Goal: Transaction & Acquisition: Purchase product/service

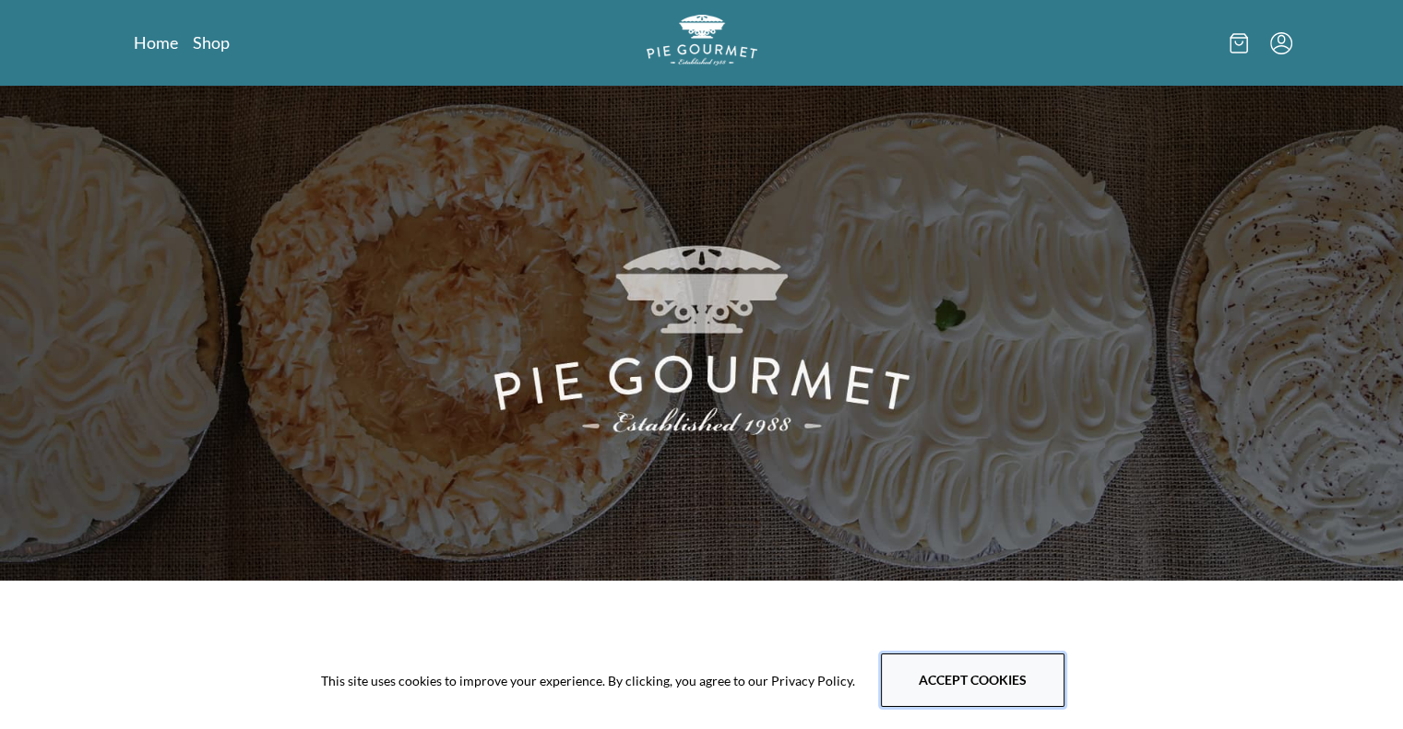
click at [992, 673] on button "Accept cookies" at bounding box center [973, 680] width 184 height 53
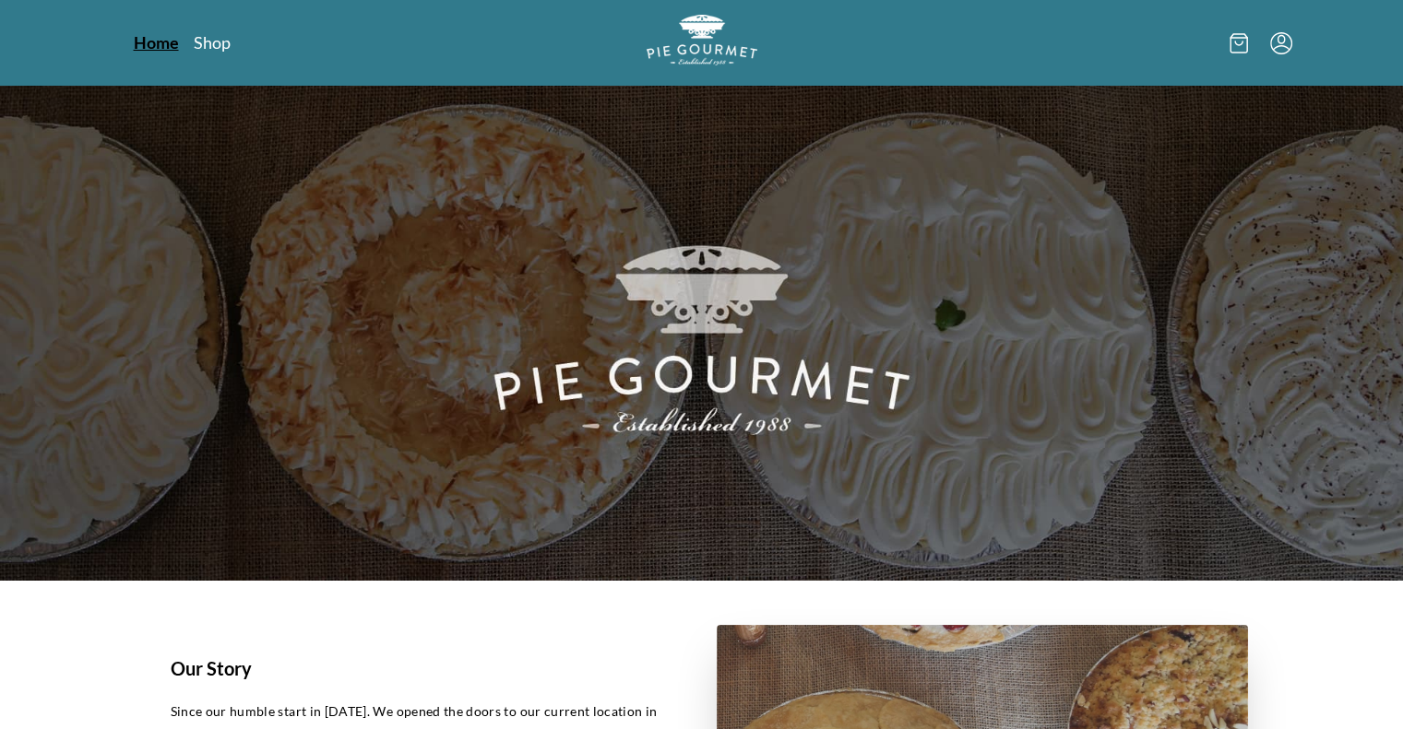
click at [164, 47] on link "Home" at bounding box center [156, 42] width 45 height 22
click at [216, 32] on link "Shop" at bounding box center [211, 42] width 37 height 22
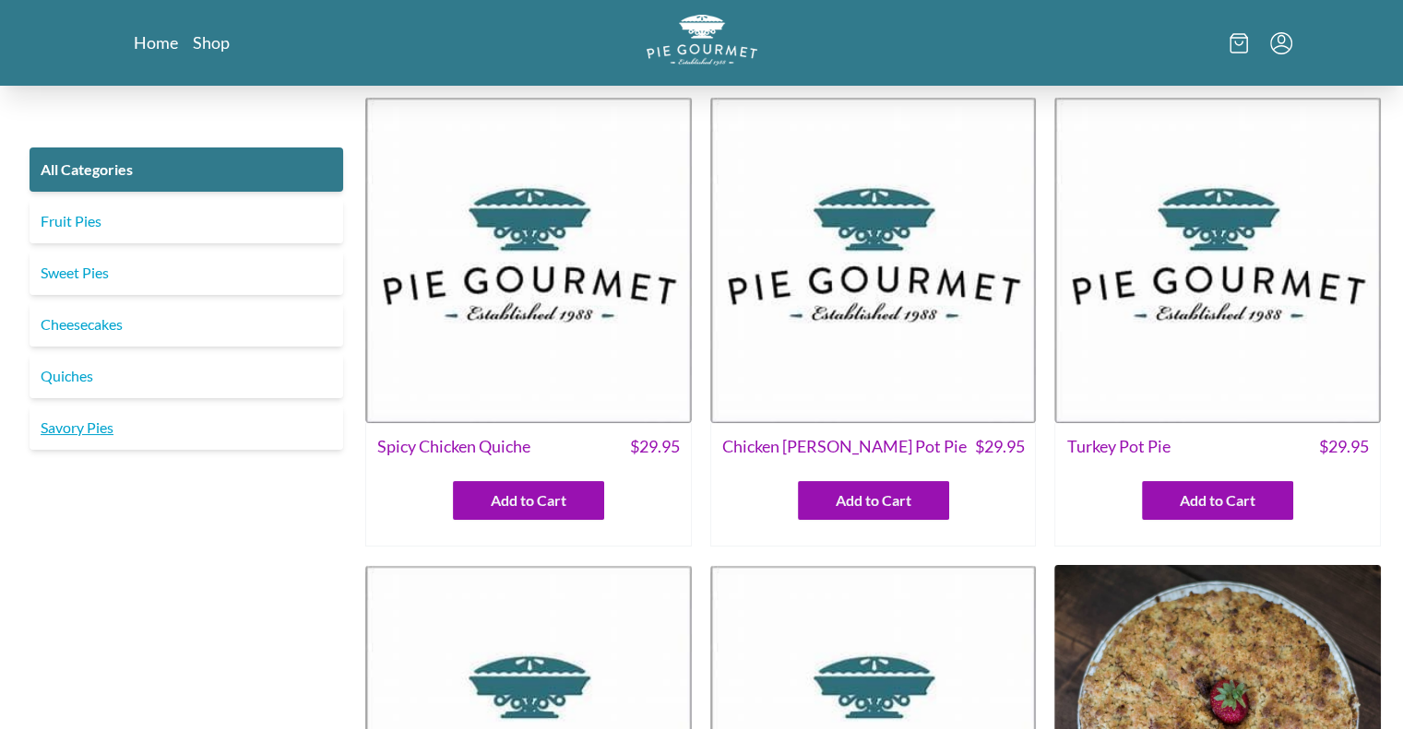
click at [70, 420] on link "Savory Pies" at bounding box center [187, 428] width 314 height 44
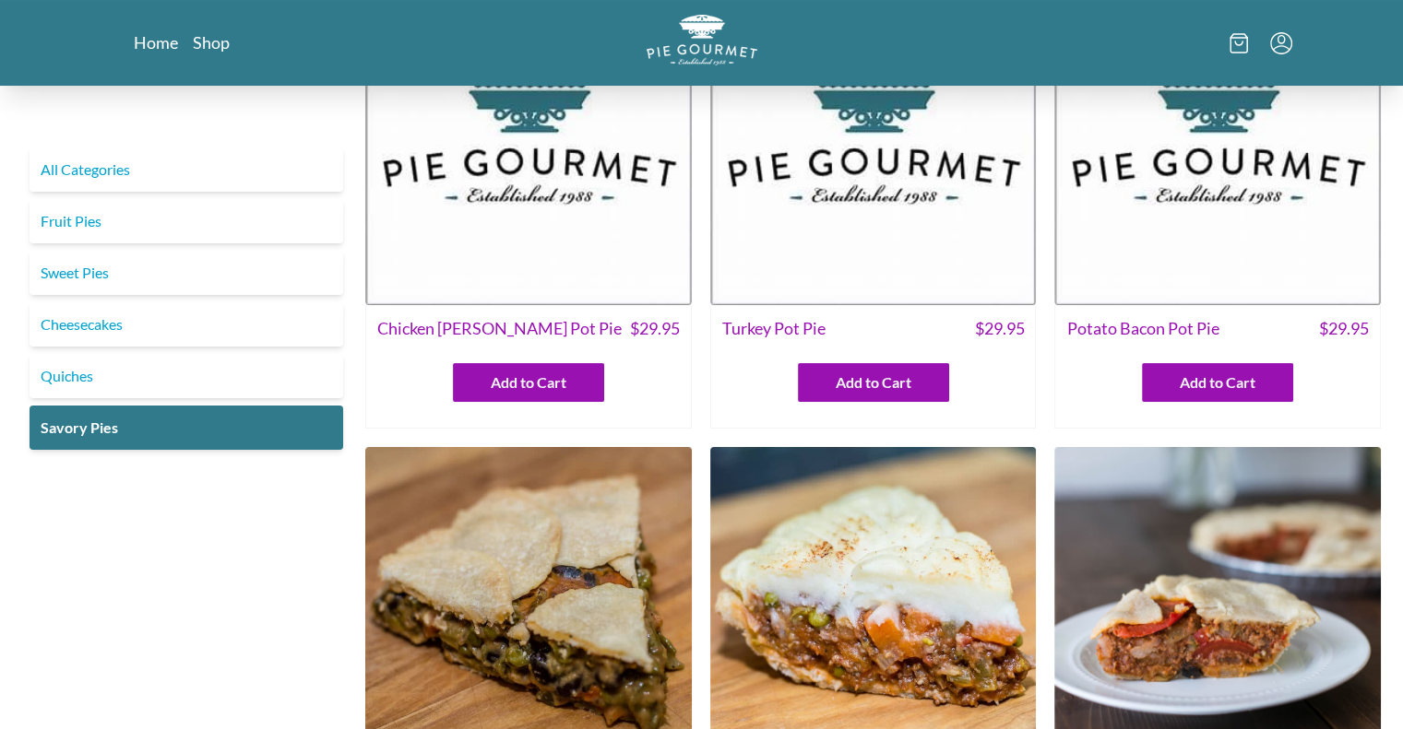
scroll to position [369, 0]
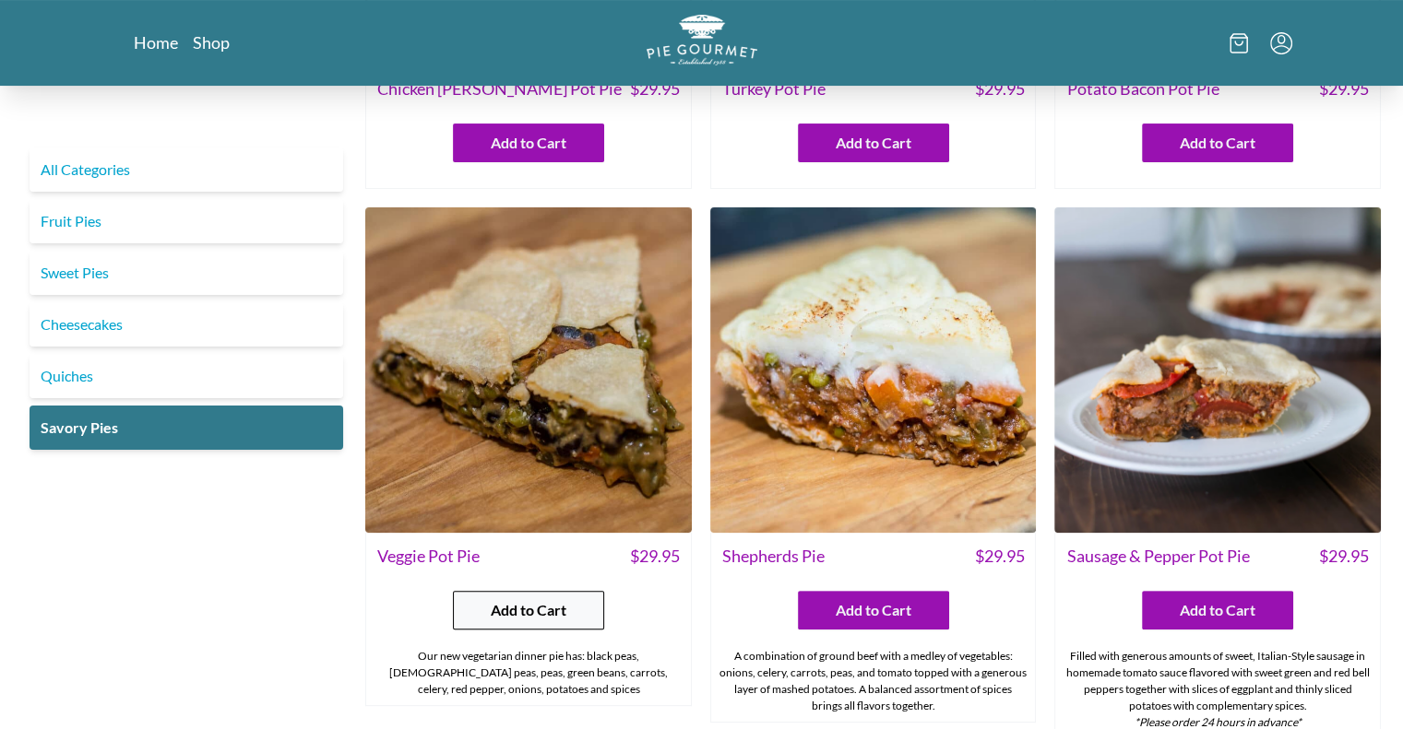
click at [518, 611] on span "Add to Cart" at bounding box center [529, 610] width 76 height 22
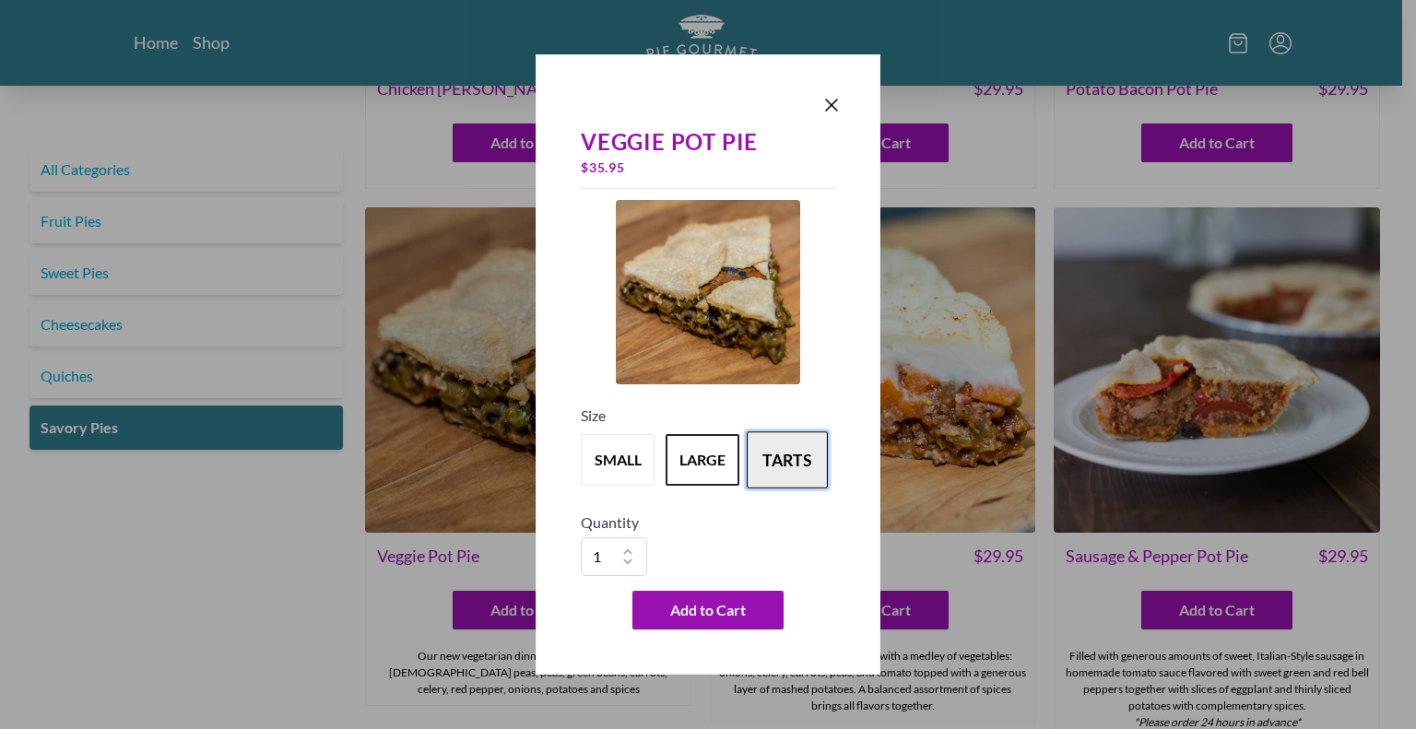
click at [788, 449] on button "tarts" at bounding box center [787, 460] width 81 height 57
click at [830, 108] on icon "Close panel" at bounding box center [831, 105] width 11 height 11
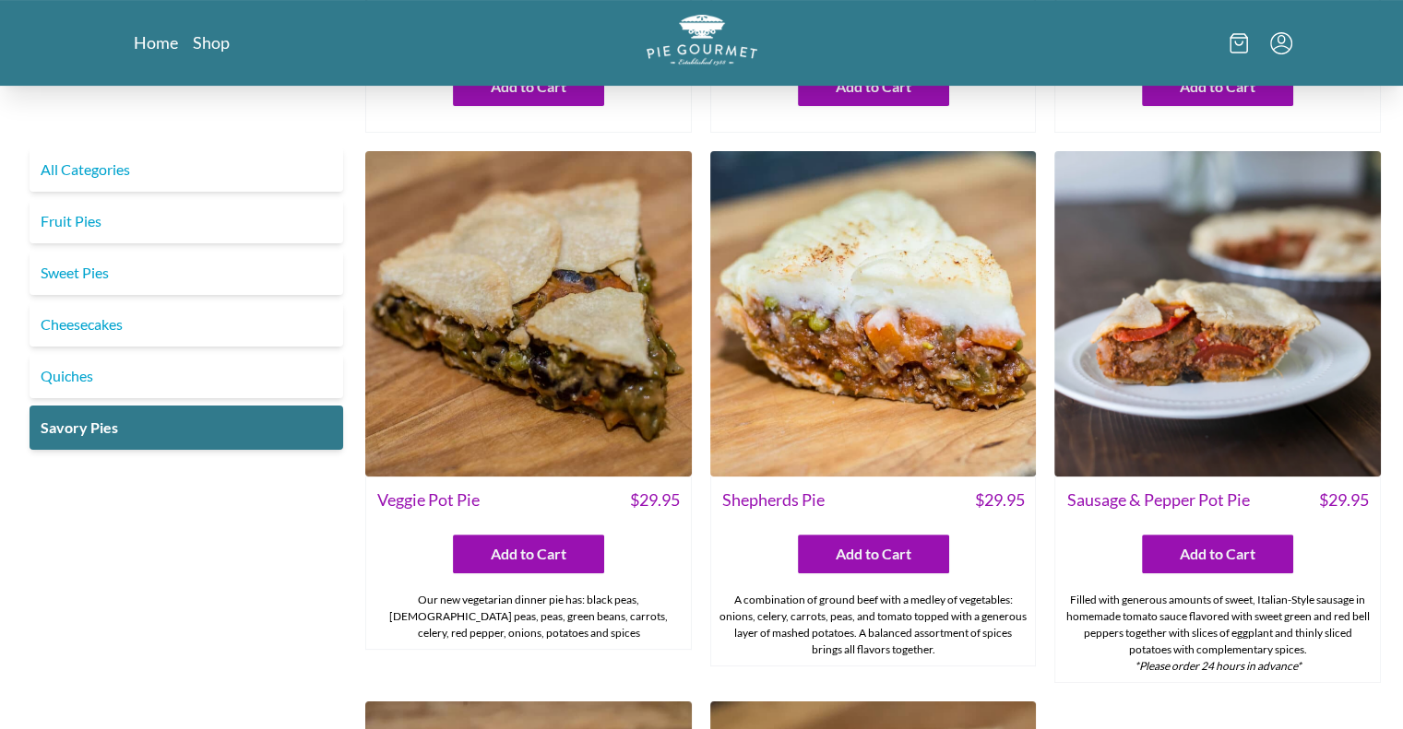
scroll to position [461, 0]
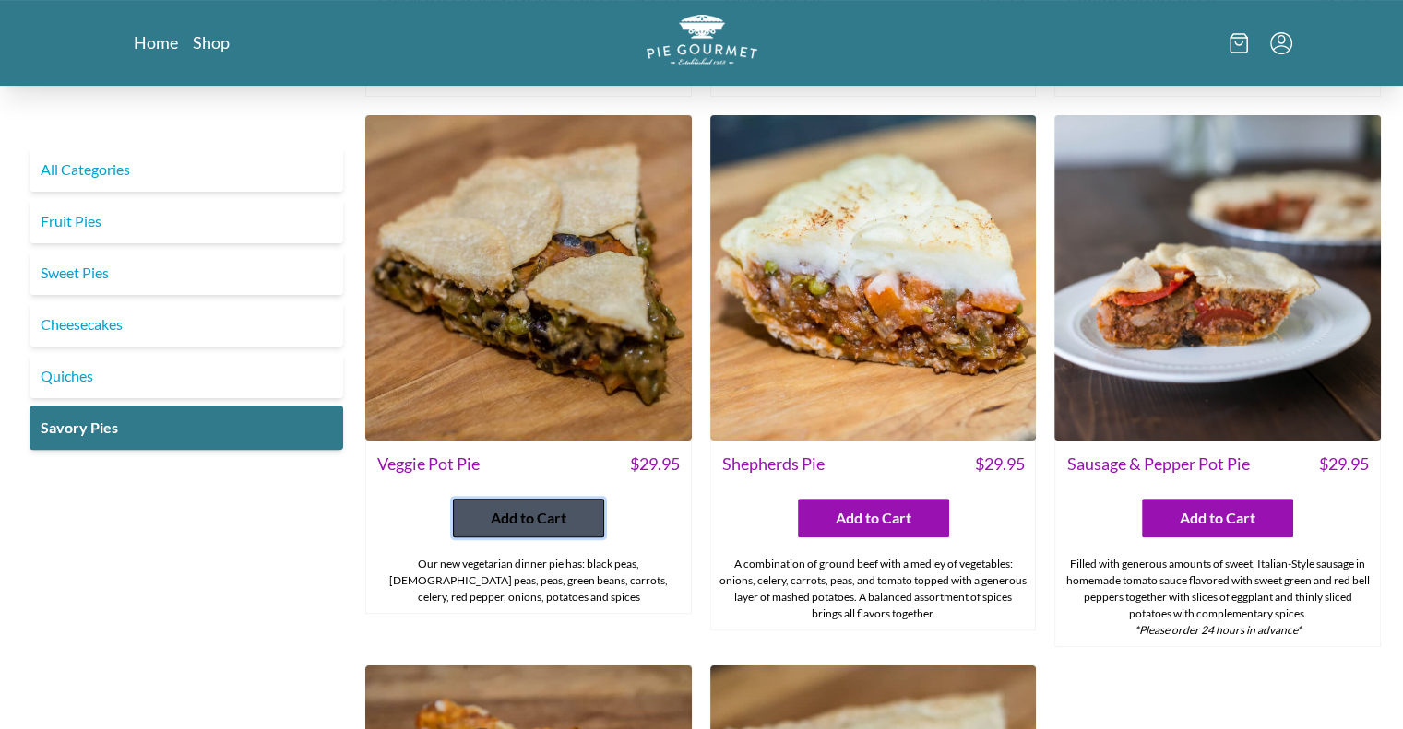
click at [553, 518] on span "Add to Cart" at bounding box center [529, 518] width 76 height 22
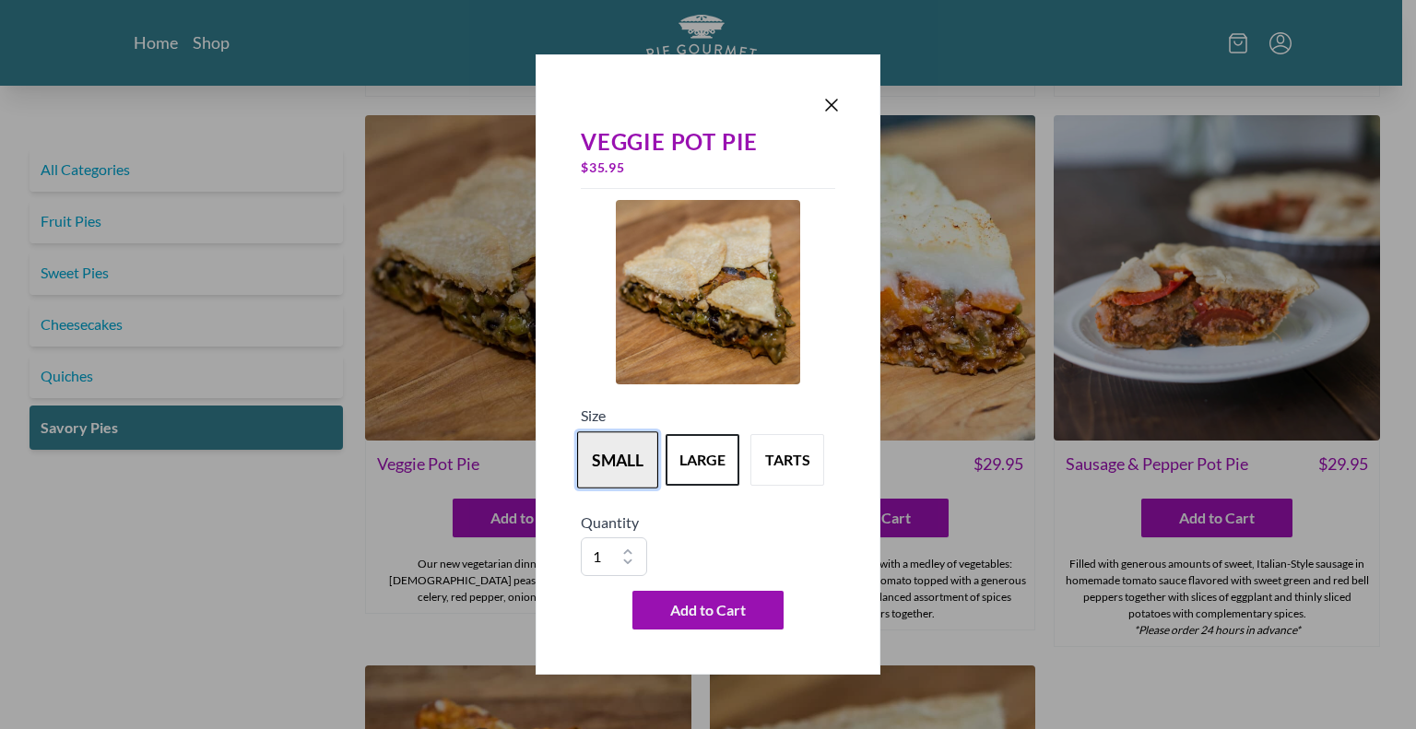
click at [599, 462] on button "small" at bounding box center [617, 460] width 81 height 57
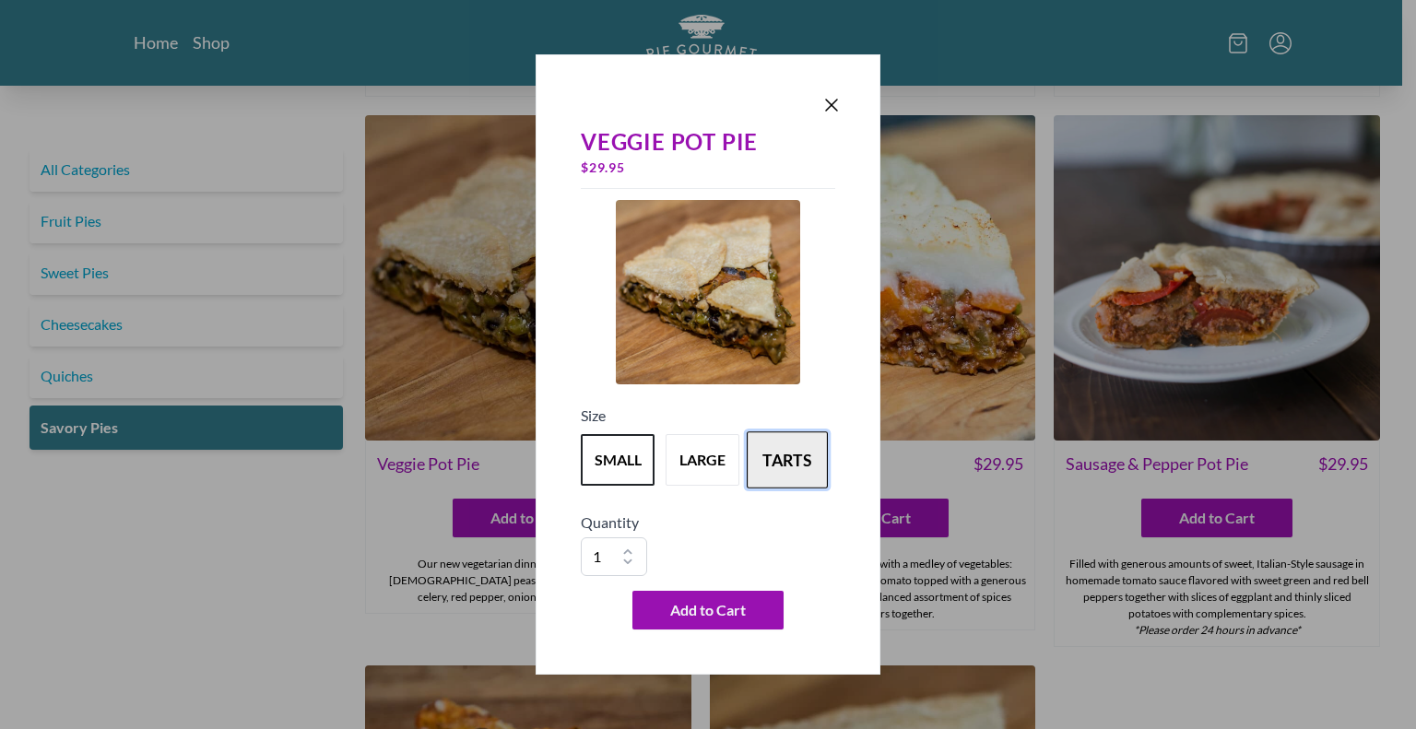
click at [782, 460] on button "tarts" at bounding box center [787, 460] width 81 height 57
click at [625, 468] on button "small" at bounding box center [617, 460] width 81 height 57
click at [709, 435] on button "large" at bounding box center [702, 460] width 81 height 57
click at [792, 450] on button "tarts" at bounding box center [787, 460] width 81 height 57
click at [838, 106] on icon "Close panel" at bounding box center [832, 105] width 22 height 22
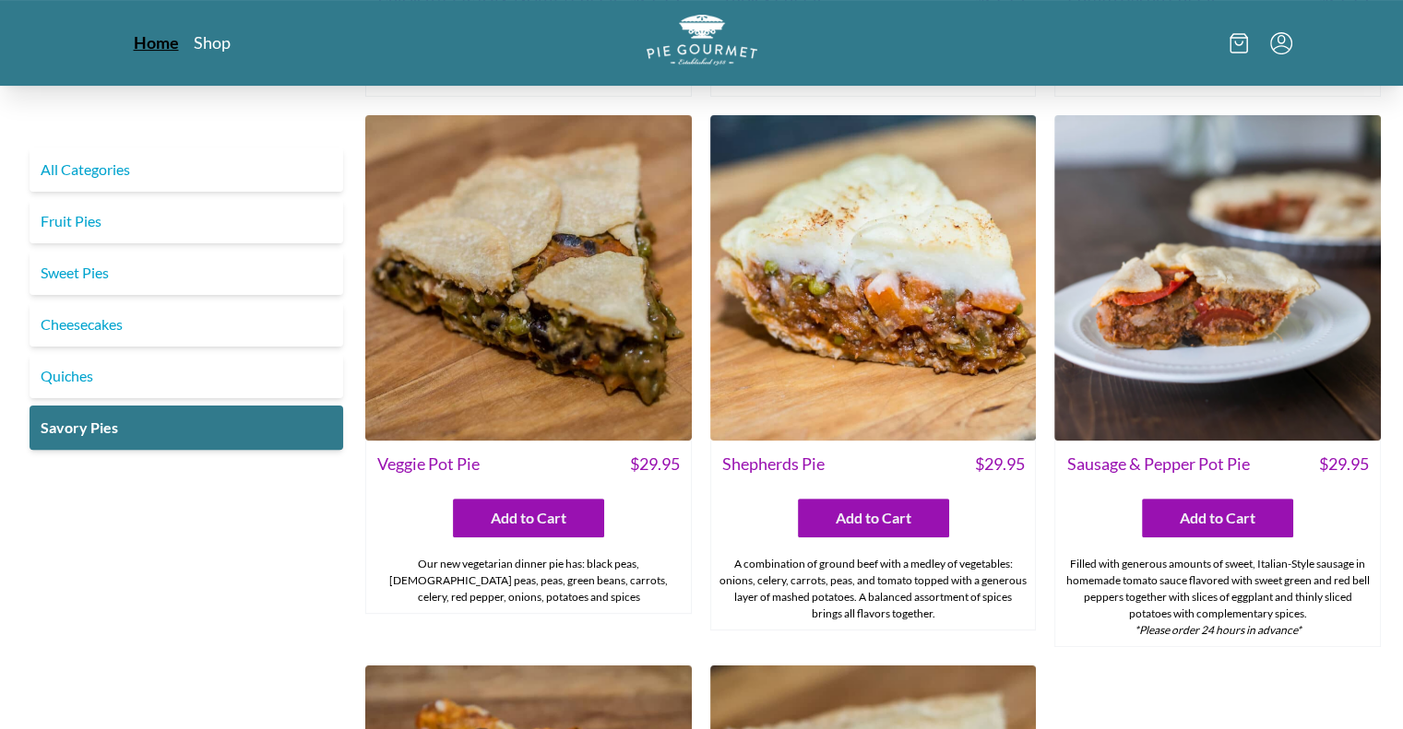
click at [152, 42] on link "Home" at bounding box center [156, 42] width 45 height 22
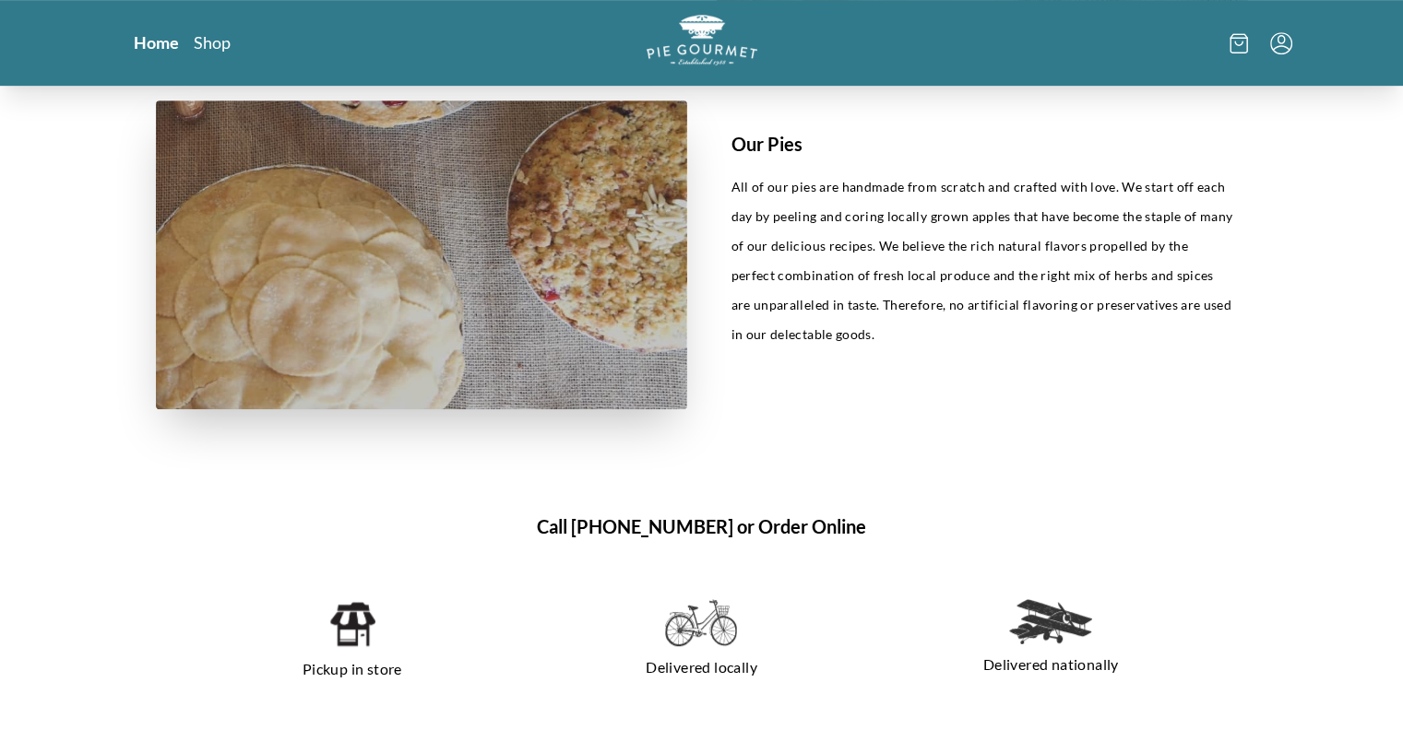
scroll to position [1199, 0]
